Goal: Task Accomplishment & Management: Use online tool/utility

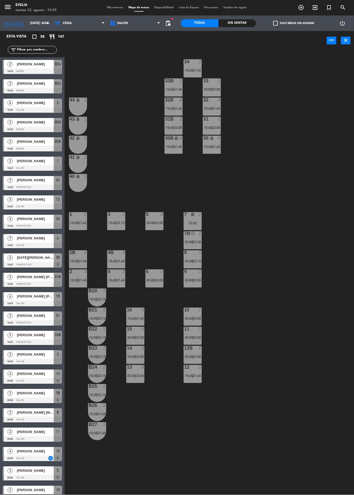
click at [297, 22] on label "check_box_outline_blank Solo mesas sin asignar" at bounding box center [293, 23] width 41 height 5
click at [294, 23] on input "check_box_outline_blank Solo mesas sin asignar" at bounding box center [294, 23] width 0 height 0
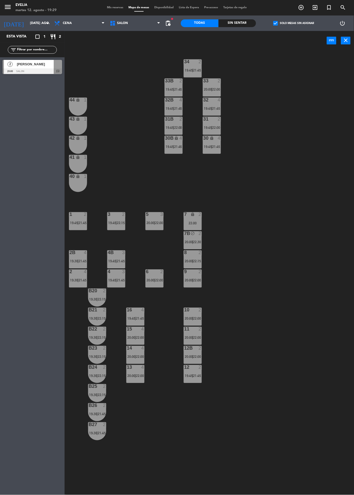
click at [59, 66] on div at bounding box center [58, 64] width 8 height 9
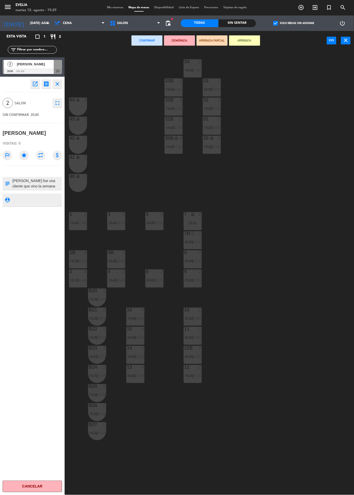
click at [82, 107] on div "44 lock 1" at bounding box center [78, 107] width 18 height 18
click at [79, 128] on div "43 lock 1" at bounding box center [78, 126] width 18 height 18
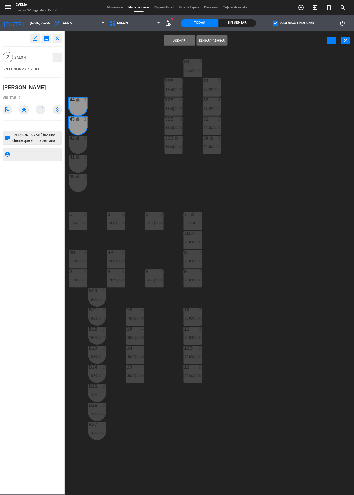
click at [178, 41] on button "Asignar" at bounding box center [179, 40] width 31 height 10
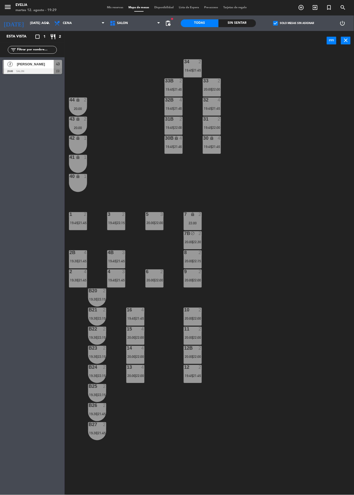
click at [83, 105] on div "44 lock 2 20:00" at bounding box center [78, 107] width 18 height 18
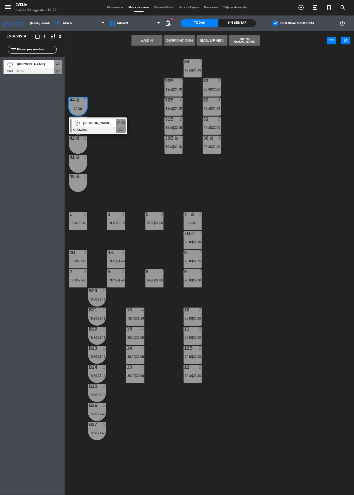
click at [105, 126] on div "[PERSON_NAME]" at bounding box center [100, 123] width 34 height 9
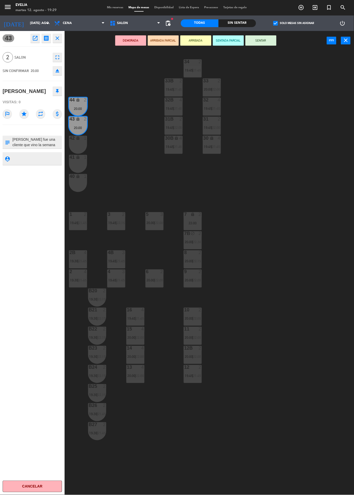
click at [38, 145] on textarea at bounding box center [36, 142] width 49 height 11
click at [276, 207] on div "34 2 19:45 | 21:45 33B 2 19:45 | 21:45 33 2 20:00 | 22:00 44 lock 2 20:00 32B 4…" at bounding box center [211, 272] width 286 height 445
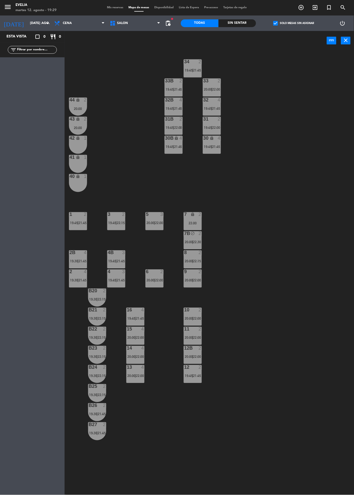
click at [292, 247] on div "34 2 19:45 | 21:45 33B 2 19:45 | 21:45 33 2 20:00 | 22:00 44 lock 2 20:00 32B 4…" at bounding box center [211, 272] width 286 height 445
click at [293, 23] on label "check_box Solo mesas sin asignar" at bounding box center [293, 23] width 41 height 5
click at [294, 23] on input "check_box Solo mesas sin asignar" at bounding box center [294, 23] width 0 height 0
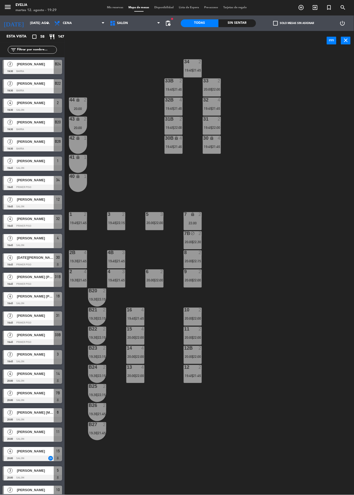
click at [119, 7] on span "Mis reservas" at bounding box center [115, 7] width 21 height 3
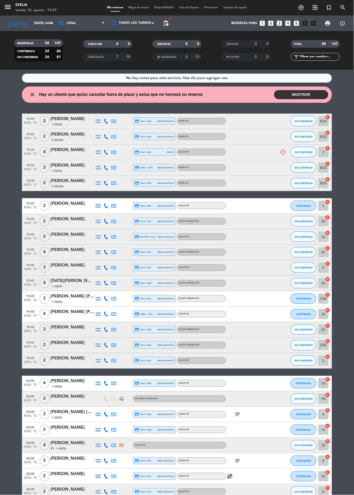
click at [288, 96] on button "MOSTRAR" at bounding box center [301, 94] width 54 height 9
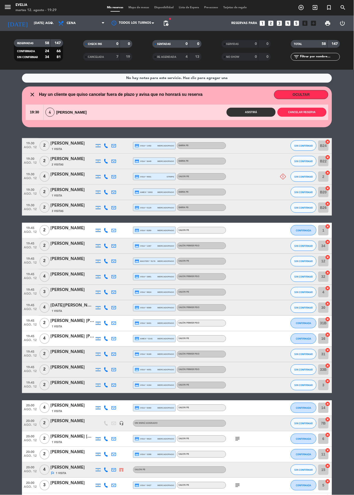
click at [77, 180] on div at bounding box center [72, 180] width 44 height 4
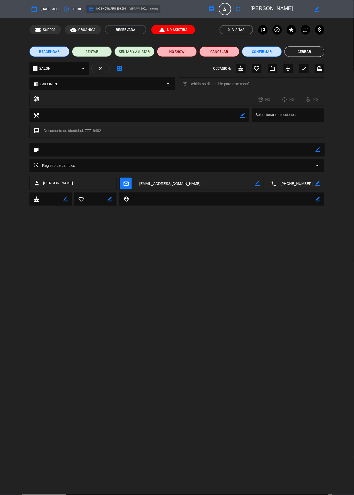
click at [148, 165] on div "Registro de cambios arrow_drop_down" at bounding box center [176, 165] width 287 height 6
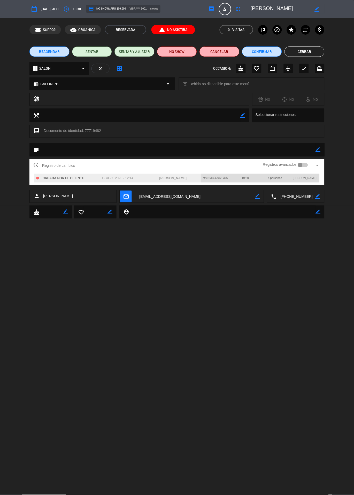
click at [179, 22] on div "confirmation_number SUPPQ9 cloud_done ORGÁNICA RESERVADA report_problem No Asis…" at bounding box center [177, 29] width 354 height 23
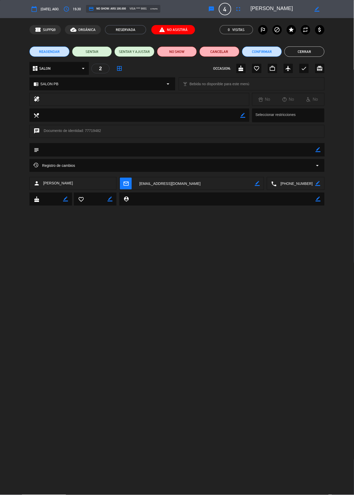
click at [176, 30] on span "report_problem No Asistirá" at bounding box center [173, 29] width 44 height 9
click at [245, 164] on div "Registro de cambios arrow_drop_down" at bounding box center [176, 165] width 287 height 6
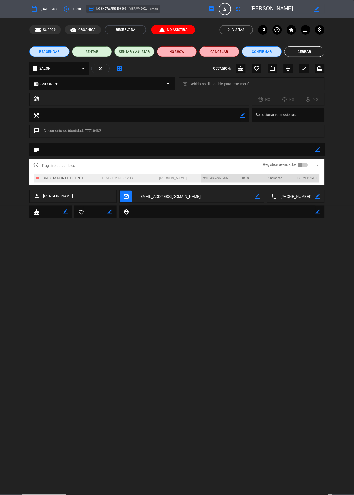
click at [304, 163] on div at bounding box center [303, 165] width 10 height 5
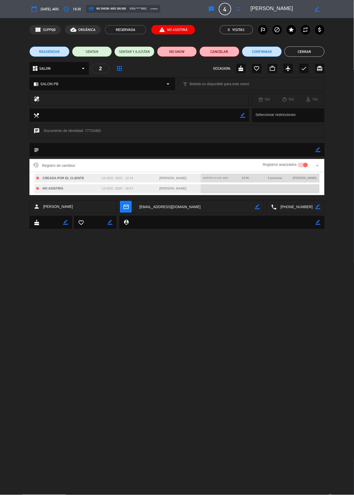
click at [309, 50] on button "Cerrar" at bounding box center [304, 51] width 40 height 10
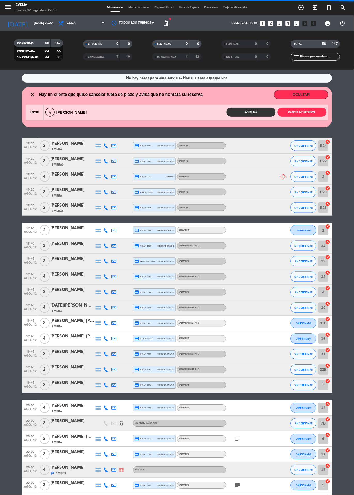
click at [143, 9] on span "Mapa de mesas" at bounding box center [139, 7] width 26 height 3
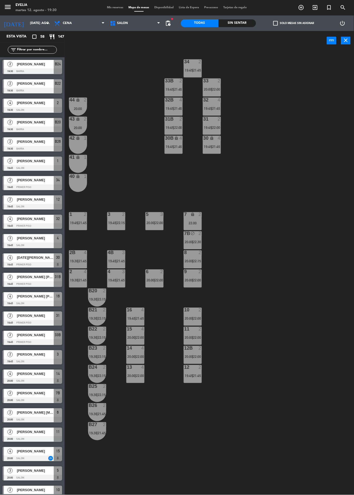
click at [268, 276] on div "34 2 19:45 | 21:45 33B 2 19:45 | 21:45 33 2 20:00 | 22:00 44 lock 2 20:00 32B 4…" at bounding box center [211, 272] width 286 height 445
click at [40, 88] on div at bounding box center [32, 91] width 59 height 6
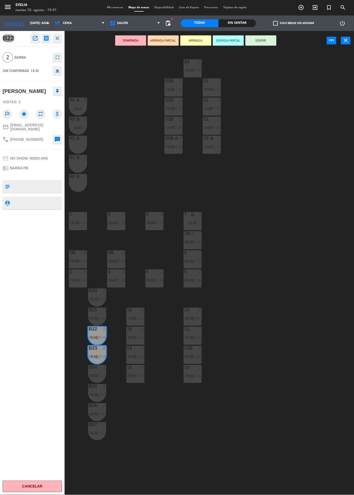
click at [269, 40] on button "SENTAR" at bounding box center [260, 40] width 31 height 10
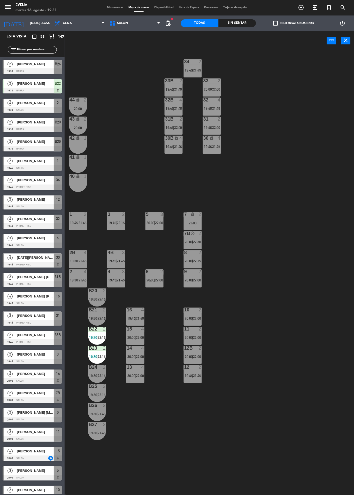
click at [250, 246] on div "34 2 19:45 | 21:45 33B 2 19:45 | 21:45 33 2 20:00 | 22:00 44 lock 2 20:00 32B 4…" at bounding box center [211, 272] width 286 height 445
click at [84, 162] on div "41 lock 1" at bounding box center [78, 164] width 18 height 18
click at [74, 187] on div "40 lock 1" at bounding box center [78, 183] width 18 height 18
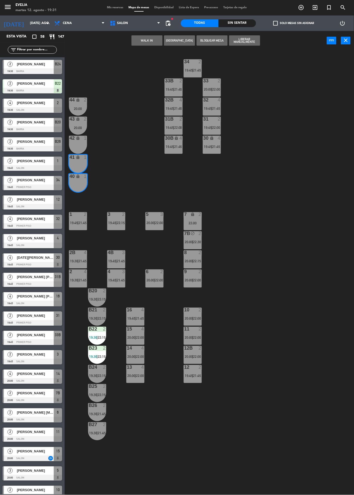
click at [139, 42] on button "WALK IN" at bounding box center [146, 40] width 31 height 10
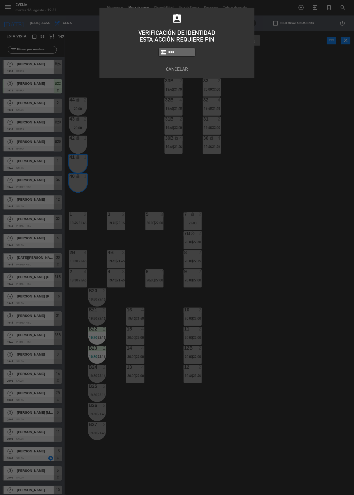
type input "6389"
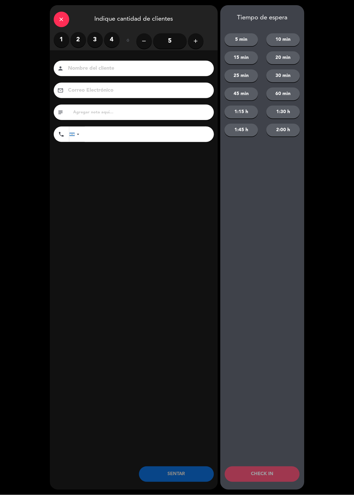
click at [80, 36] on label "2" at bounding box center [77, 39] width 15 height 15
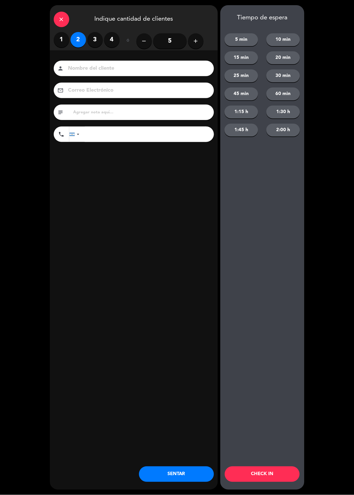
click at [114, 66] on input at bounding box center [137, 68] width 139 height 9
click at [228, 191] on div "Tiempo de espera 5 min 10 min 15 min 20 min 25 min 30 min 45 min 60 min 1:15 h …" at bounding box center [262, 247] width 84 height 485
click at [277, 472] on button "CHECK IN" at bounding box center [262, 474] width 75 height 15
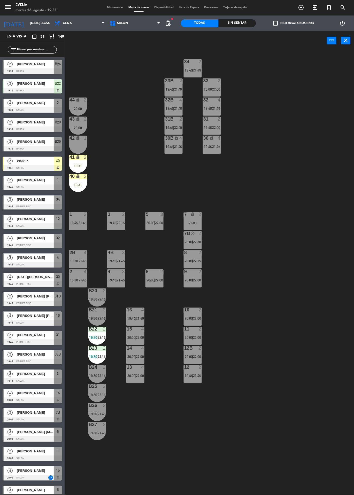
click at [77, 164] on div "19:31" at bounding box center [78, 166] width 18 height 4
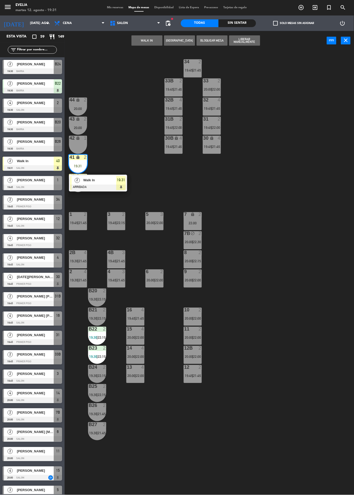
click at [99, 179] on span "Walk In" at bounding box center [99, 180] width 33 height 5
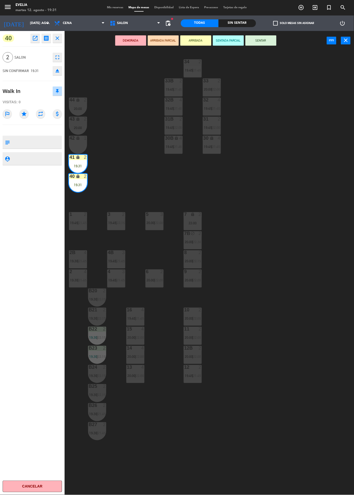
click at [263, 43] on button "SENTAR" at bounding box center [260, 40] width 31 height 10
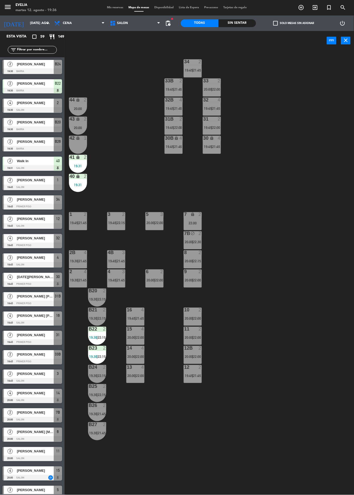
click at [46, 143] on span "[PERSON_NAME]" at bounding box center [35, 141] width 37 height 5
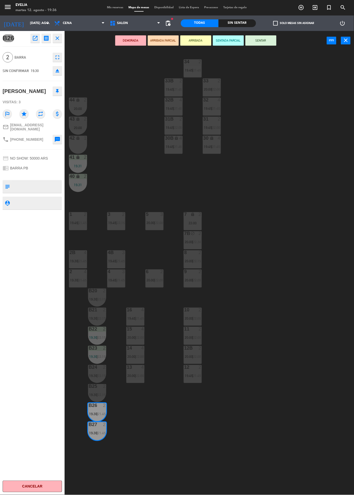
click at [270, 44] on button "SENTAR" at bounding box center [260, 40] width 31 height 10
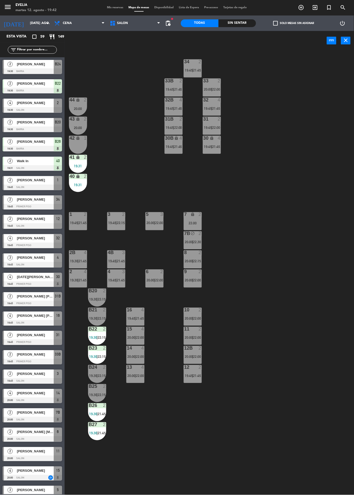
click at [71, 107] on div "20:00" at bounding box center [78, 109] width 18 height 4
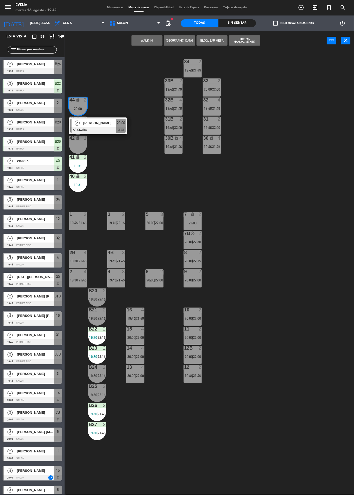
click at [277, 160] on div "34 2 19:45 | 21:45 33B 2 19:45 | 21:45 33 2 20:00 | 22:00 44 lock 2 20:00 2 [PE…" at bounding box center [211, 272] width 286 height 445
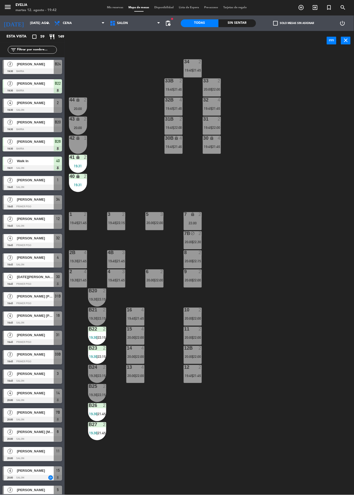
click at [74, 261] on span "19:30" at bounding box center [74, 261] width 8 height 4
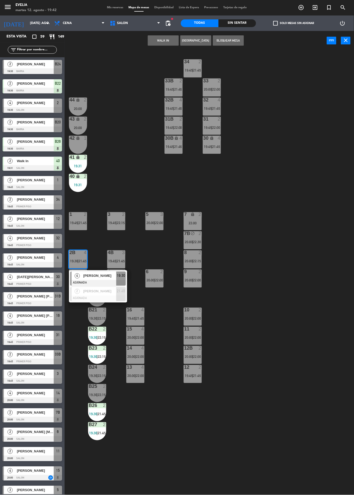
click at [266, 235] on div "34 2 19:45 | 21:45 33B 2 19:45 | 21:45 33 2 20:00 | 22:00 44 lock 2 20:00 32B 4…" at bounding box center [211, 272] width 286 height 445
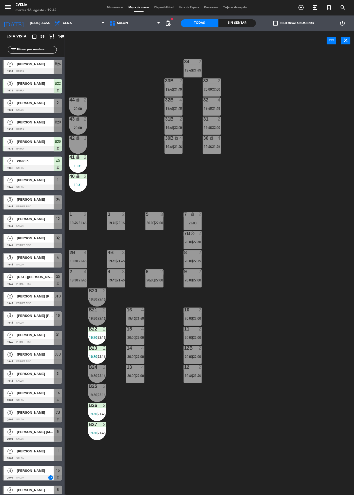
click at [85, 253] on div "4" at bounding box center [85, 252] width 3 height 5
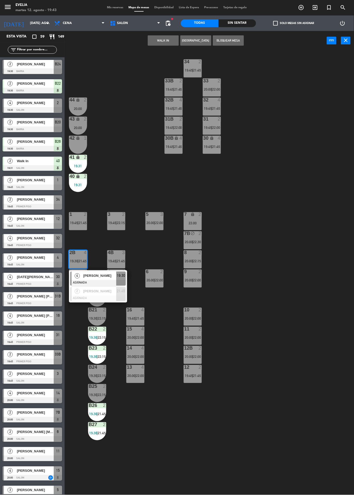
click at [268, 225] on div "34 2 19:45 | 21:45 33B 2 19:45 | 21:45 33 2 20:00 | 22:00 44 lock 2 20:00 32B 4…" at bounding box center [211, 272] width 286 height 445
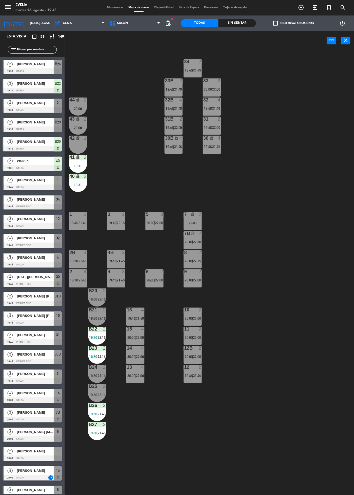
click at [121, 262] on span "21:45" at bounding box center [121, 261] width 8 height 4
click at [266, 235] on div "34 2 19:45 | 21:45 33B 2 19:45 | 21:45 33 2 20:00 | 22:00 44 lock 2 20:00 32B 4…" at bounding box center [211, 272] width 286 height 445
click at [137, 318] on span "21:45" at bounding box center [140, 319] width 8 height 4
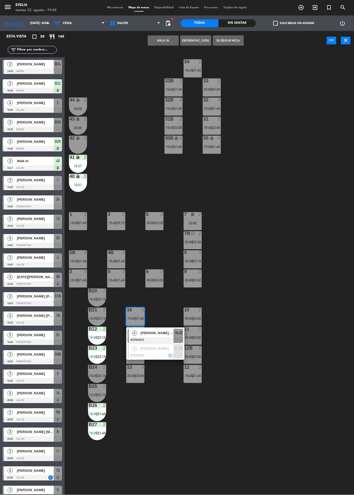
click at [258, 290] on div "34 2 19:45 | 21:45 33B 2 19:45 | 21:45 33 2 20:00 | 22:00 44 lock 2 20:00 32B 4…" at bounding box center [211, 272] width 286 height 445
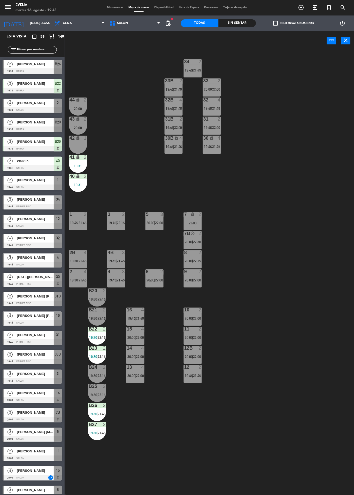
click at [192, 383] on div "12 2 19:45 | 21:45" at bounding box center [193, 374] width 18 height 18
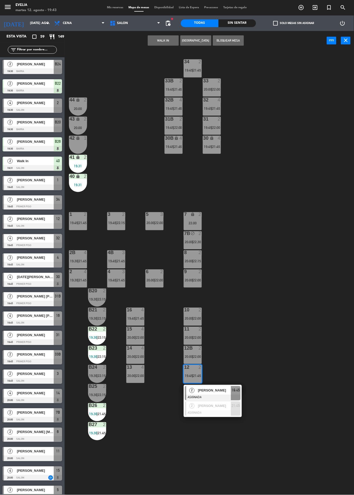
click at [263, 349] on div "34 2 19:45 | 21:45 33B 2 19:45 | 21:45 33 2 20:00 | 22:00 44 lock 2 20:00 32B 4…" at bounding box center [211, 272] width 286 height 445
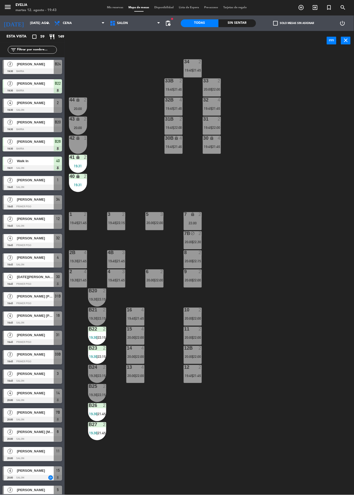
click at [192, 357] on span "20:00" at bounding box center [189, 357] width 8 height 4
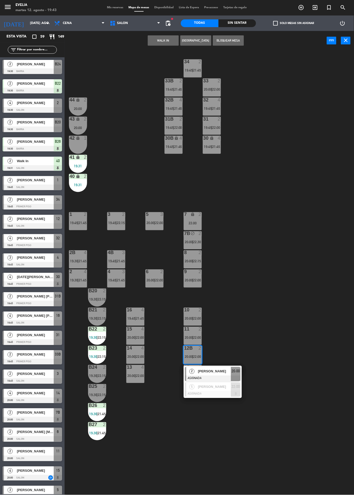
click at [254, 323] on div "34 2 19:45 | 21:45 33B 2 19:45 | 21:45 33 2 20:00 | 22:00 44 lock 2 20:00 32B 4…" at bounding box center [211, 272] width 286 height 445
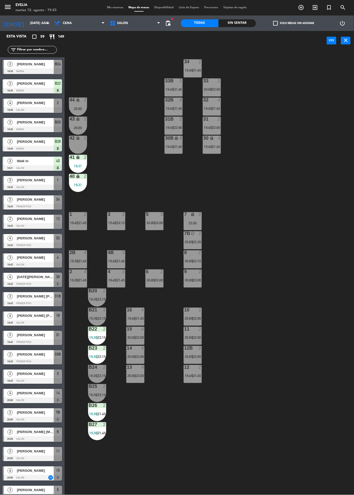
click at [193, 337] on span "|" at bounding box center [192, 338] width 1 height 4
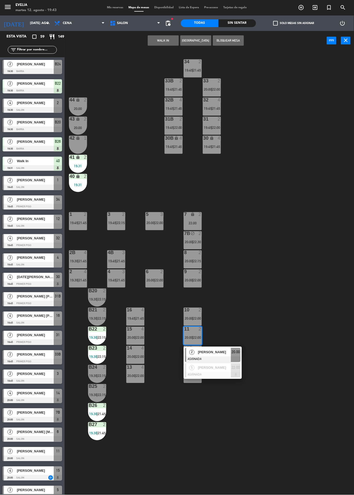
click at [270, 274] on div "34 2 19:45 | 21:45 33B 2 19:45 | 21:45 33 2 20:00 | 22:00 44 lock 2 20:00 32B 4…" at bounding box center [211, 272] width 286 height 445
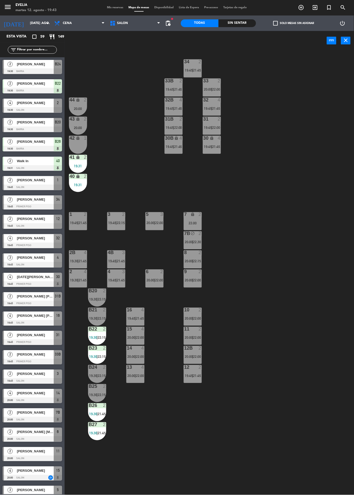
click at [77, 263] on span "19:30" at bounding box center [74, 261] width 8 height 4
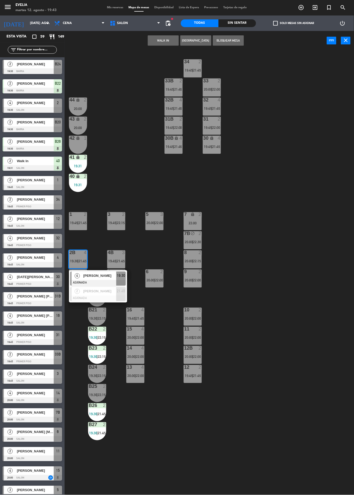
click at [276, 250] on div "34 2 19:45 | 21:45 33B 2 19:45 | 21:45 33 2 20:00 | 22:00 44 lock 2 20:00 32B 4…" at bounding box center [211, 272] width 286 height 445
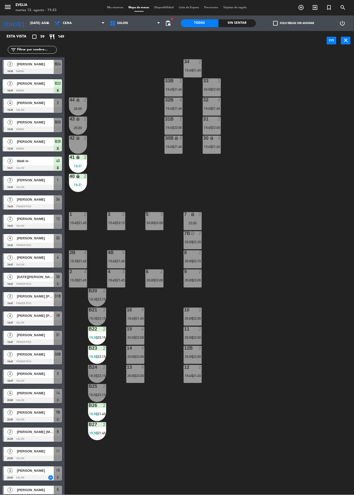
click at [107, 9] on div "Mis reservas Mapa de mesas Disponibilidad Lista de Espera Pre-acceso Tarjetas d…" at bounding box center [177, 7] width 145 height 5
click at [109, 7] on span "Mis reservas" at bounding box center [115, 7] width 21 height 3
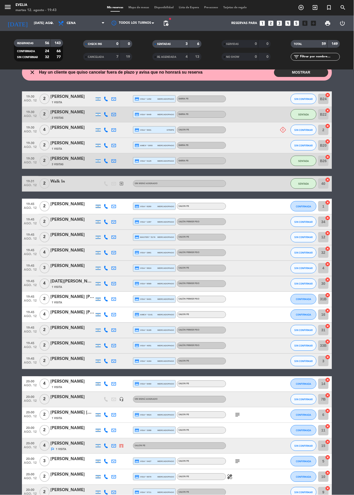
scroll to position [24, 0]
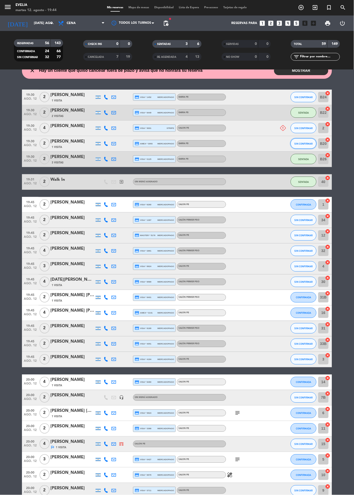
click at [307, 143] on span "SIN CONFIRMAR" at bounding box center [303, 143] width 18 height 3
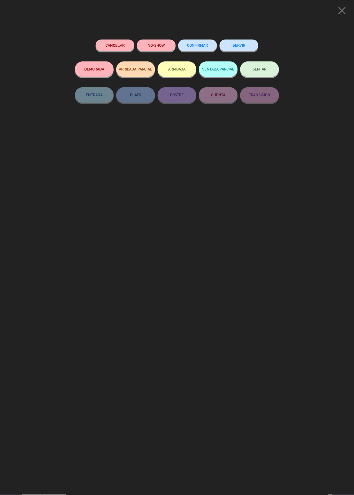
click at [263, 71] on span "SENTAR" at bounding box center [260, 69] width 14 height 4
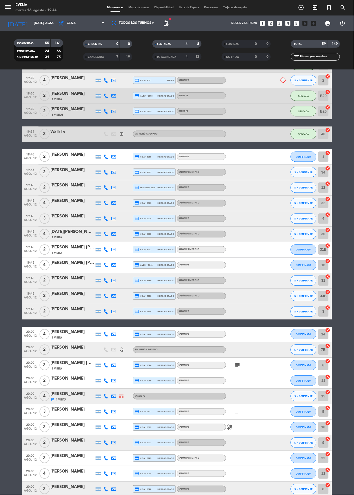
scroll to position [70, 0]
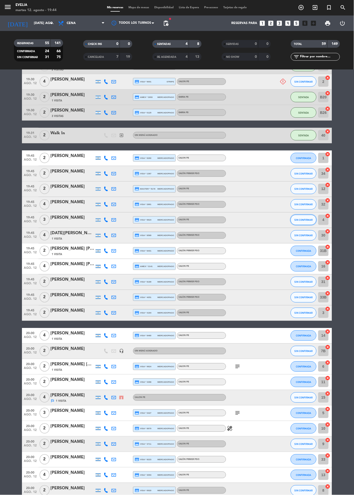
click at [303, 220] on span "SIN CONFIRMAR" at bounding box center [303, 220] width 18 height 3
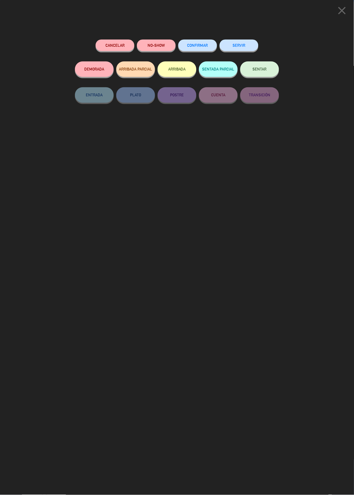
click at [268, 76] on button "SENTAR" at bounding box center [259, 68] width 39 height 15
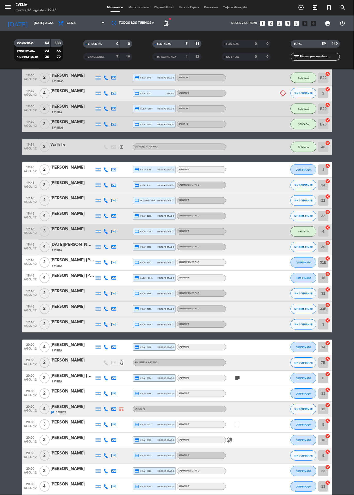
scroll to position [61, 0]
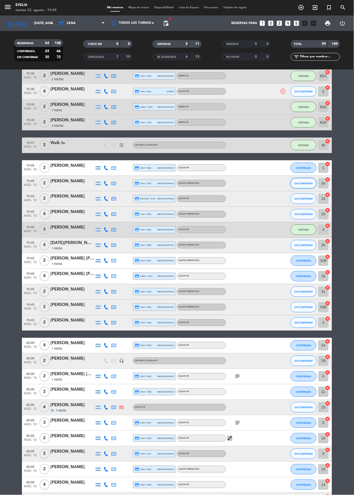
click at [305, 188] on button "SIN CONFIRMAR" at bounding box center [303, 183] width 26 height 10
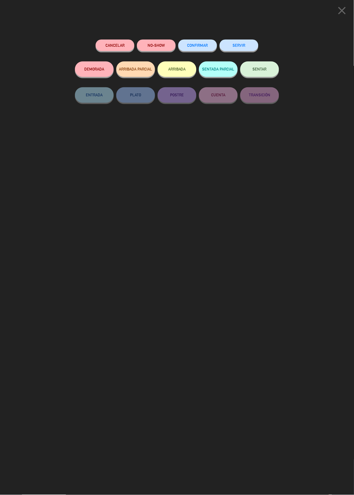
click at [267, 71] on button "SENTAR" at bounding box center [259, 68] width 39 height 15
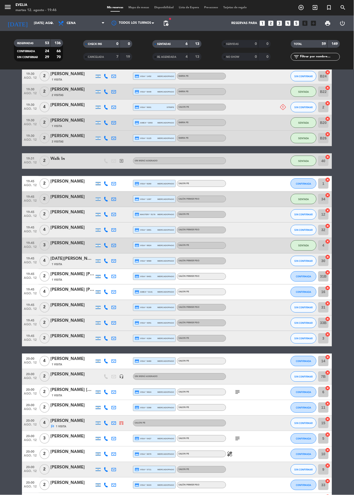
scroll to position [56, 0]
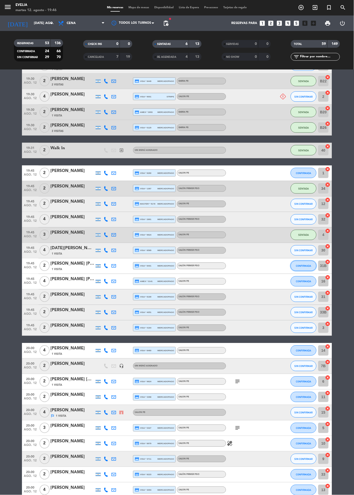
click at [309, 270] on button "CONFIRMADA" at bounding box center [303, 266] width 26 height 10
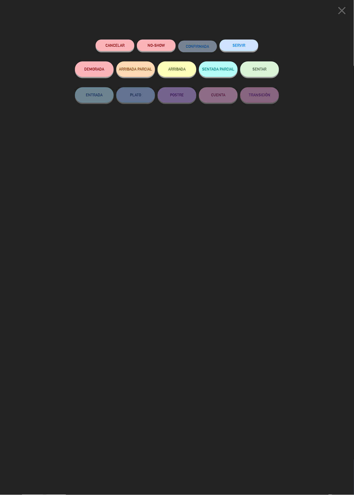
click at [268, 73] on button "SENTAR" at bounding box center [259, 68] width 39 height 15
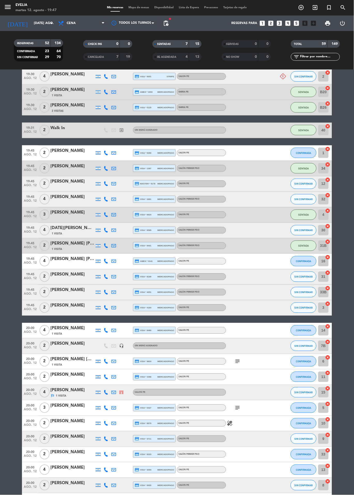
scroll to position [76, 0]
click at [308, 230] on span "SIN CONFIRMAR" at bounding box center [303, 230] width 18 height 3
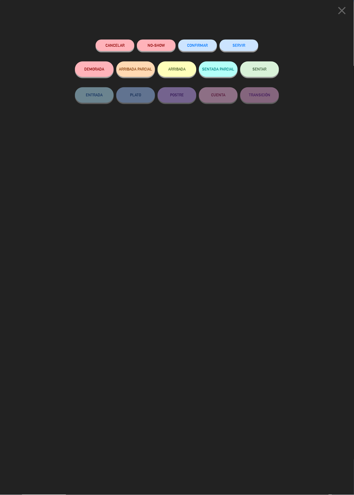
click at [265, 75] on button "SENTAR" at bounding box center [259, 68] width 39 height 15
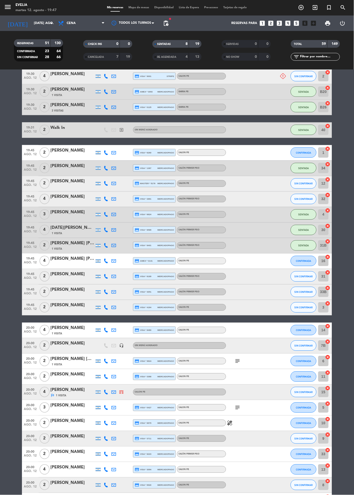
click at [128, 7] on span "Mapa de mesas" at bounding box center [139, 7] width 26 height 3
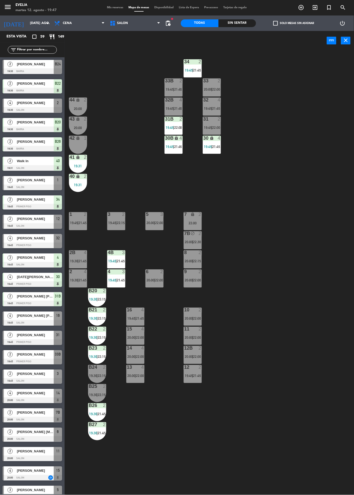
click at [101, 380] on div "B24 2 19:30 | 22:15" at bounding box center [97, 374] width 18 height 18
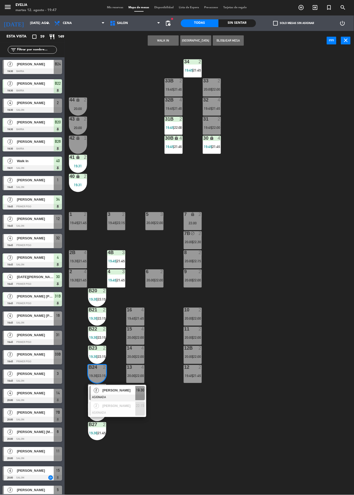
click at [247, 347] on div "34 2 19:45 | 21:45 33B 2 19:45 | 21:45 33 2 20:00 | 22:00 44 lock 2 20:00 32B 4…" at bounding box center [211, 272] width 286 height 445
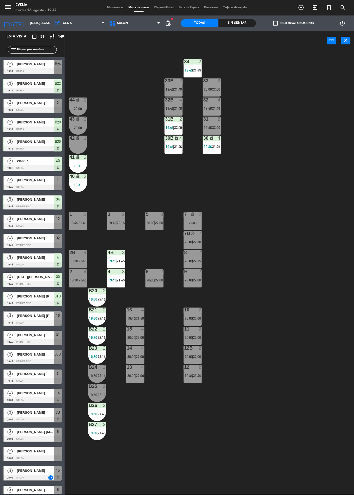
click at [101, 376] on span "22:15" at bounding box center [102, 376] width 8 height 4
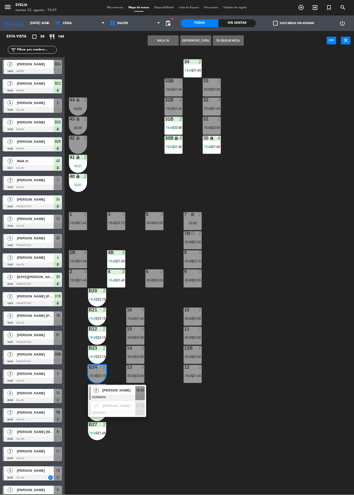
click at [136, 390] on span "19:30" at bounding box center [140, 390] width 8 height 6
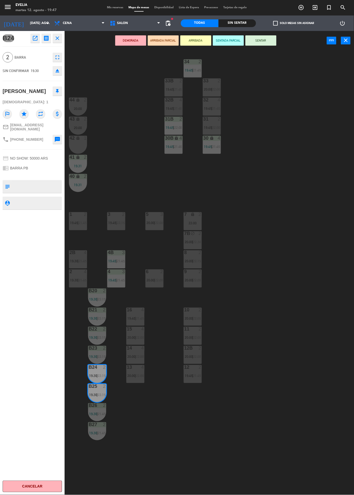
click at [271, 43] on button "SENTAR" at bounding box center [260, 40] width 31 height 10
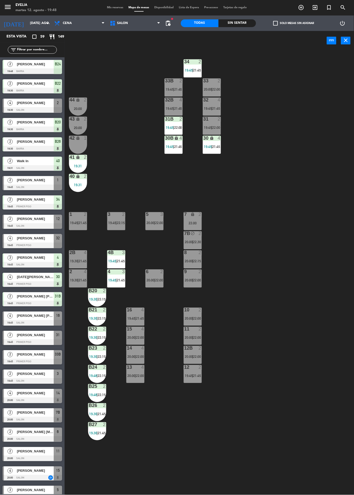
click at [287, 187] on div "34 2 19:45 | 21:45 33B 2 19:45 | 21:45 33 2 20:00 | 22:00 44 lock 2 20:00 32B 4…" at bounding box center [211, 272] width 286 height 445
click at [258, 324] on div "34 2 19:45 | 21:45 33B 2 19:45 | 21:45 33 2 20:00 | 22:00 44 lock 2 20:00 32B 4…" at bounding box center [211, 272] width 286 height 445
click at [102, 361] on div "B23 2 19:30 | 22:15" at bounding box center [97, 355] width 18 height 18
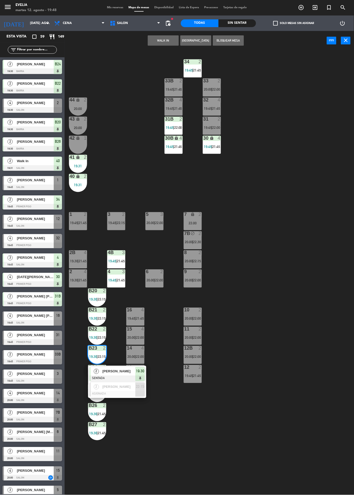
click at [278, 325] on div "34 2 19:45 | 21:45 33B 2 19:45 | 21:45 33 2 20:00 | 22:00 44 lock 2 20:00 32B 4…" at bounding box center [211, 272] width 286 height 445
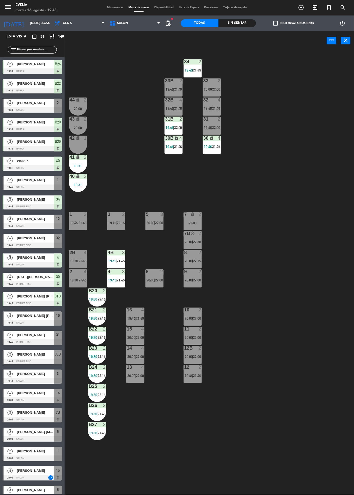
click at [100, 386] on div at bounding box center [97, 386] width 9 height 5
click at [283, 323] on div "34 2 19:45 | 21:45 33B 2 19:45 | 21:45 33 2 20:00 | 22:00 44 lock 2 20:00 32B 4…" at bounding box center [211, 272] width 286 height 445
click at [176, 123] on div "31B 2 19:45 | 22:00" at bounding box center [173, 126] width 18 height 18
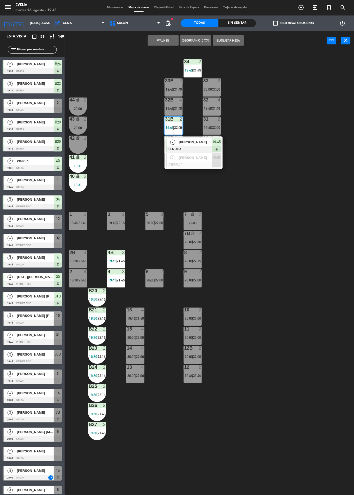
click at [201, 141] on span "[PERSON_NAME] [PERSON_NAME]" at bounding box center [195, 141] width 33 height 5
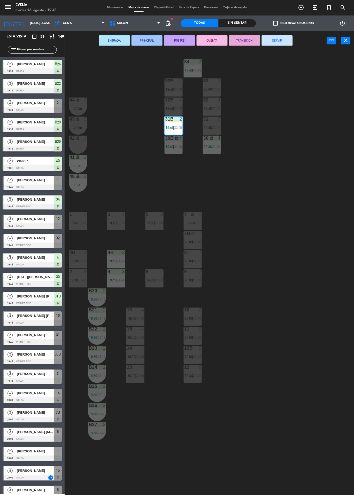
click at [216, 127] on span "22:00" at bounding box center [216, 127] width 8 height 4
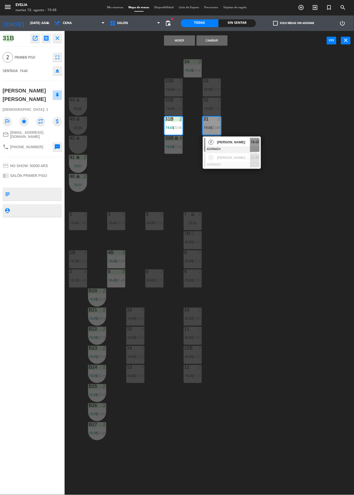
click at [238, 146] on div "[PERSON_NAME]" at bounding box center [233, 142] width 34 height 9
click at [219, 43] on button "Cambiar" at bounding box center [211, 40] width 31 height 10
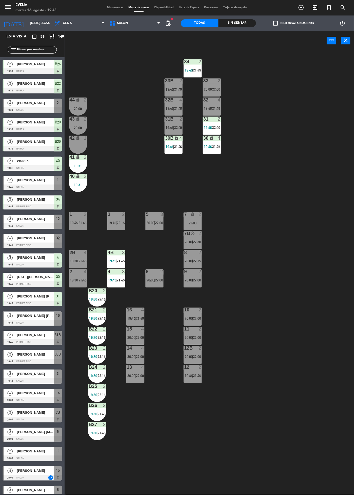
click at [36, 341] on div at bounding box center [32, 343] width 59 height 6
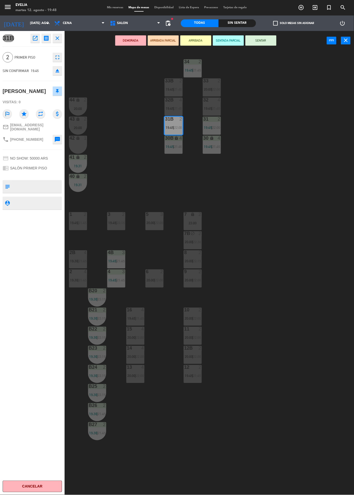
click at [270, 40] on button "SENTAR" at bounding box center [260, 40] width 31 height 10
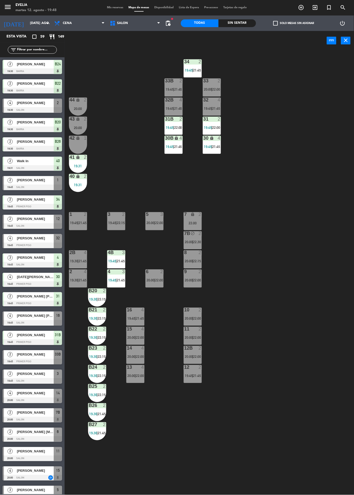
click at [18, 225] on div at bounding box center [32, 226] width 59 height 6
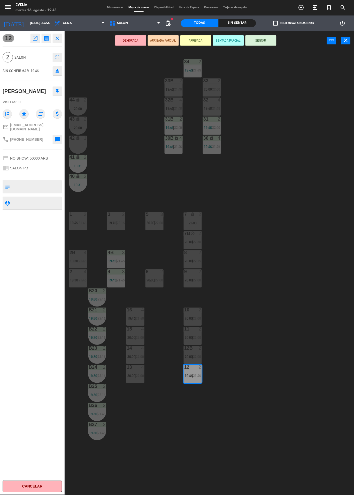
click at [271, 39] on button "SENTAR" at bounding box center [260, 40] width 31 height 10
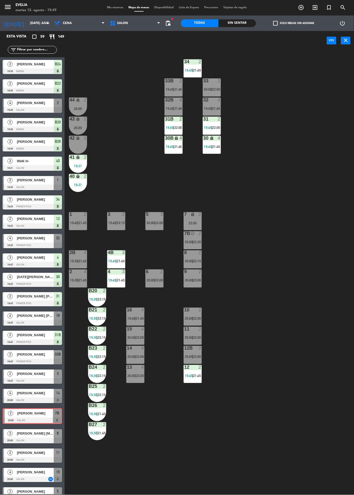
click at [12, 363] on div at bounding box center [32, 362] width 59 height 6
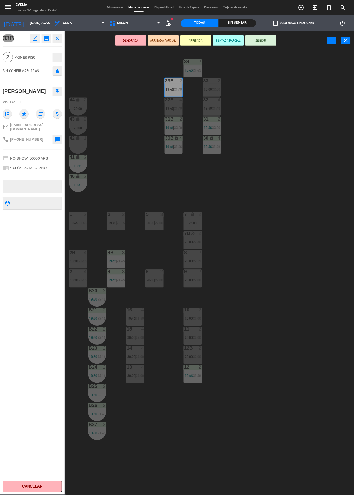
click at [270, 43] on button "SENTAR" at bounding box center [260, 40] width 31 height 10
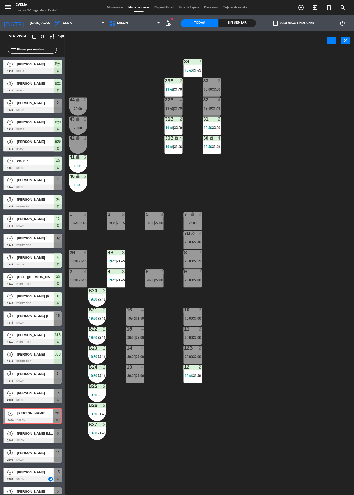
click at [295, 133] on div "34 2 19:45 | 21:45 33B 2 19:49 | 21:45 33 2 20:00 | 22:00 44 lock 2 20:00 32B 4…" at bounding box center [211, 272] width 286 height 445
click at [38, 416] on div "[PERSON_NAME]" at bounding box center [35, 413] width 36 height 9
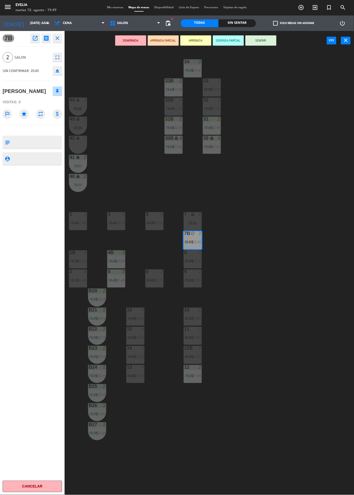
click at [271, 295] on div "34 2 19:45 | 21:45 33B 2 19:45 | 21:45 33 2 20:00 | 22:00 44 lock 2 20:00 32B 4…" at bounding box center [211, 272] width 286 height 445
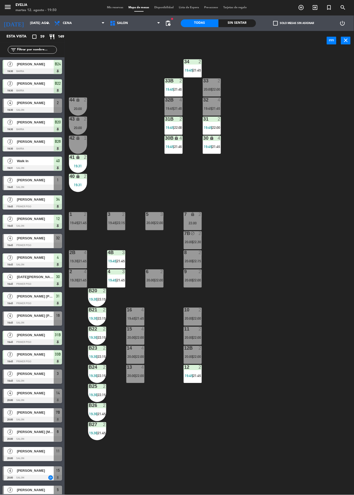
click at [19, 185] on div at bounding box center [32, 188] width 59 height 6
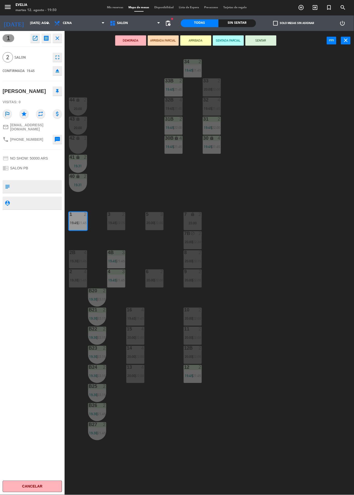
click at [272, 42] on button "SENTAR" at bounding box center [260, 40] width 31 height 10
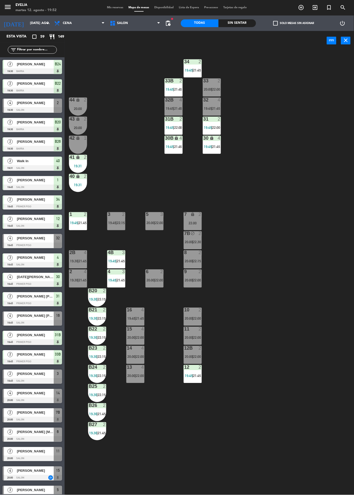
scroll to position [112, 0]
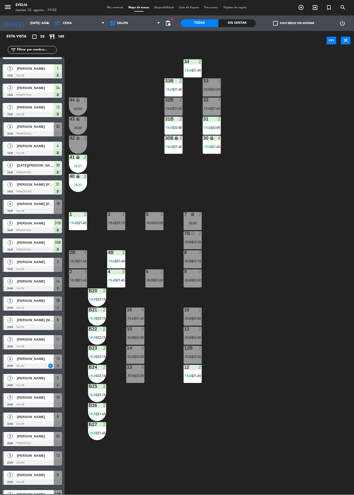
click at [197, 318] on span "22:00" at bounding box center [197, 319] width 8 height 4
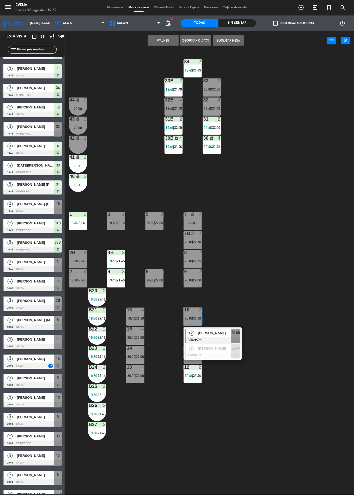
click at [277, 313] on div "34 2 19:45 | 21:45 33B 2 19:45 | 21:45 33 2 20:00 | 22:00 44 lock 2 20:00 32B 4…" at bounding box center [211, 272] width 286 height 445
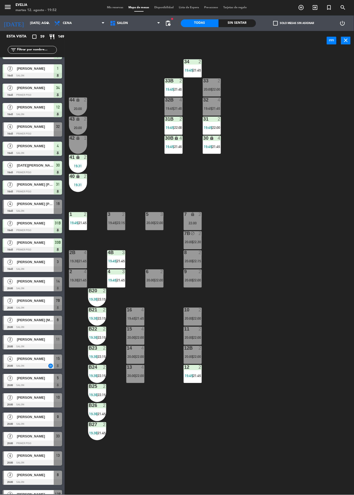
click at [200, 310] on div "2" at bounding box center [200, 310] width 3 height 5
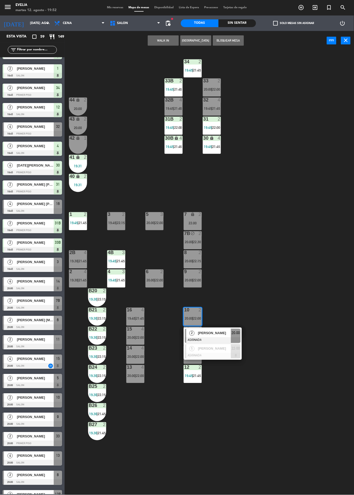
click at [292, 307] on div "34 2 19:45 | 21:45 33B 2 19:45 | 21:45 33 2 20:00 | 22:00 44 lock 2 20:00 32B 4…" at bounding box center [211, 272] width 286 height 445
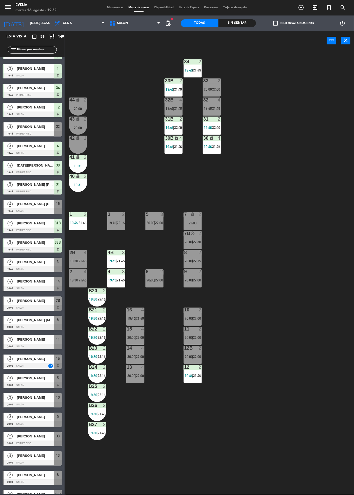
click at [200, 357] on span "22:00" at bounding box center [197, 357] width 8 height 4
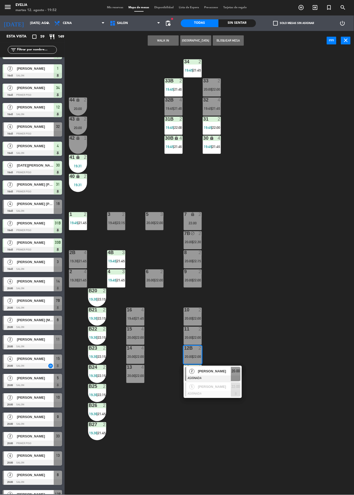
click at [228, 396] on div at bounding box center [213, 394] width 56 height 6
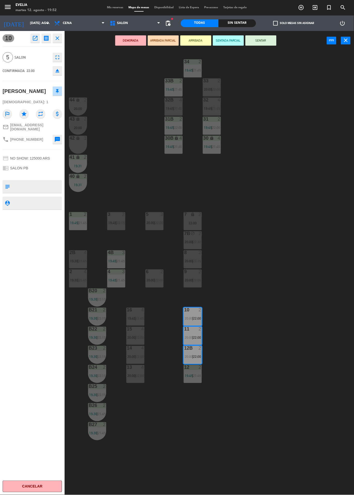
click at [326, 233] on div "34 2 19:45 | 21:45 33B 2 19:45 | 21:45 33 2 20:00 | 22:00 44 lock 2 20:00 32B 4…" at bounding box center [211, 272] width 286 height 445
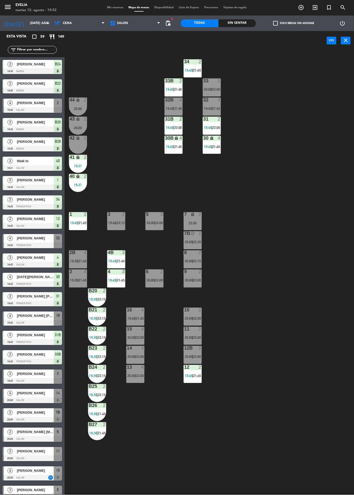
scroll to position [150, 0]
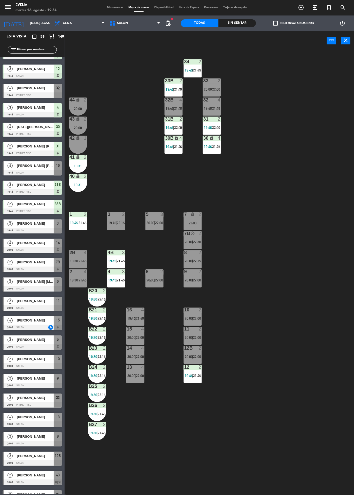
click at [293, 245] on div "34 2 19:45 | 21:45 33B 2 19:45 | 21:45 33 2 20:00 | 22:00 44 lock 2 20:00 32B 4…" at bounding box center [211, 272] width 286 height 445
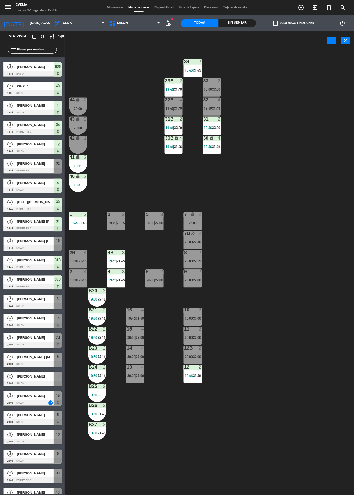
scroll to position [77, 0]
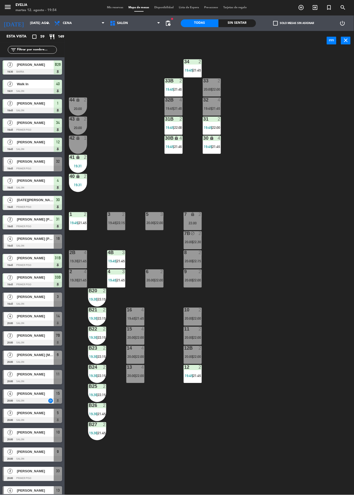
click at [53, 479] on div at bounding box center [32, 479] width 59 height 6
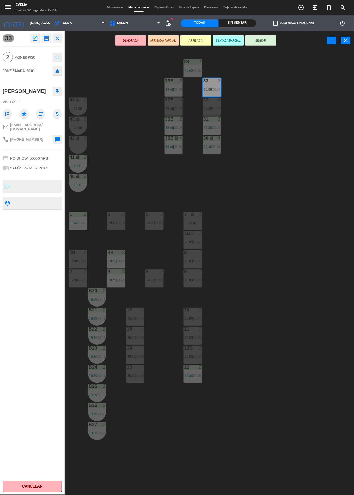
click at [269, 42] on button "SENTAR" at bounding box center [260, 40] width 31 height 10
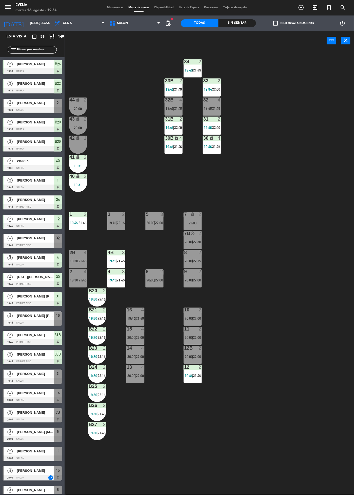
scroll to position [0, 0]
click at [204, 214] on div "2" at bounding box center [201, 214] width 9 height 5
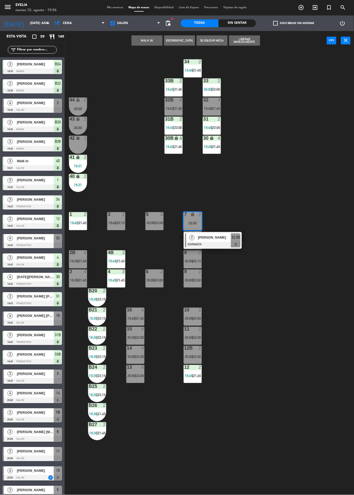
click at [151, 190] on div "34 2 19:45 | 21:45 33B 2 19:45 | 21:45 33 2 20:00 | 22:00 44 lock 2 20:00 32B 4…" at bounding box center [211, 272] width 286 height 445
